Goal: Find specific page/section: Find specific page/section

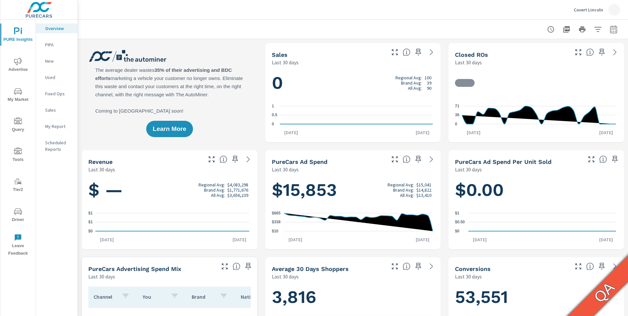
click at [59, 179] on div "Overview PIPA New Used Fixed Ops Sales My Report Scheduled Reports" at bounding box center [57, 168] width 42 height 297
click at [17, 214] on icon "nav menu" at bounding box center [18, 212] width 8 height 8
